Goal: Transaction & Acquisition: Purchase product/service

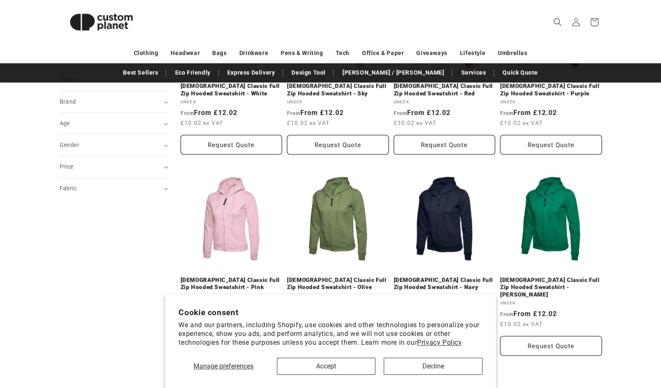
scroll to position [375, 0]
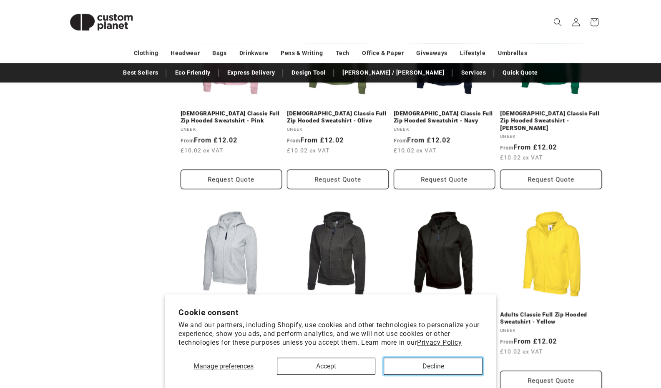
click at [441, 366] on button "Decline" at bounding box center [432, 366] width 99 height 17
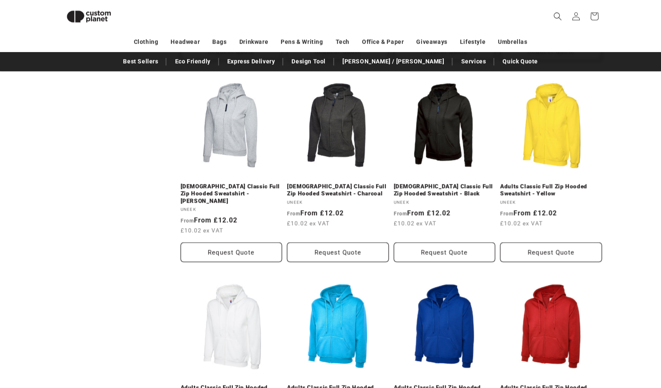
scroll to position [488, 0]
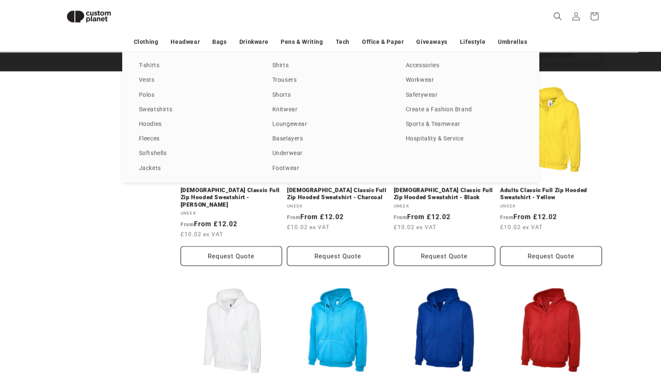
click at [152, 136] on link "Fleeces" at bounding box center [197, 138] width 117 height 11
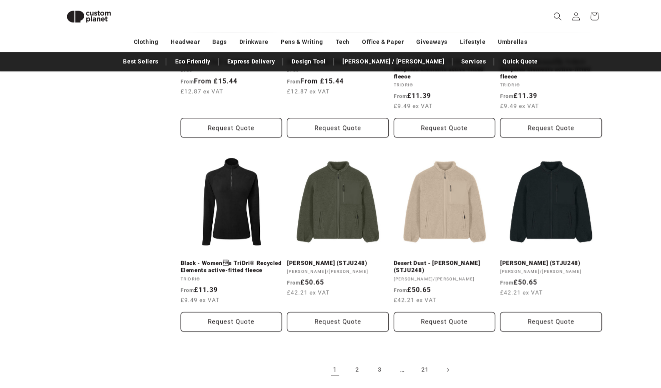
scroll to position [864, 0]
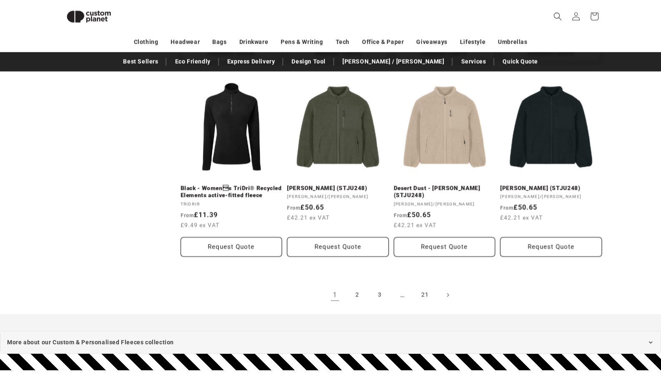
click at [354, 300] on link "2" at bounding box center [357, 295] width 18 height 18
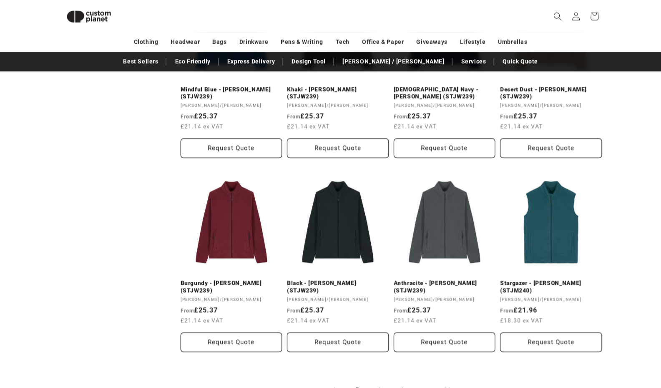
scroll to position [780, 0]
